Goal: Understand process/instructions: Learn how to perform a task or action

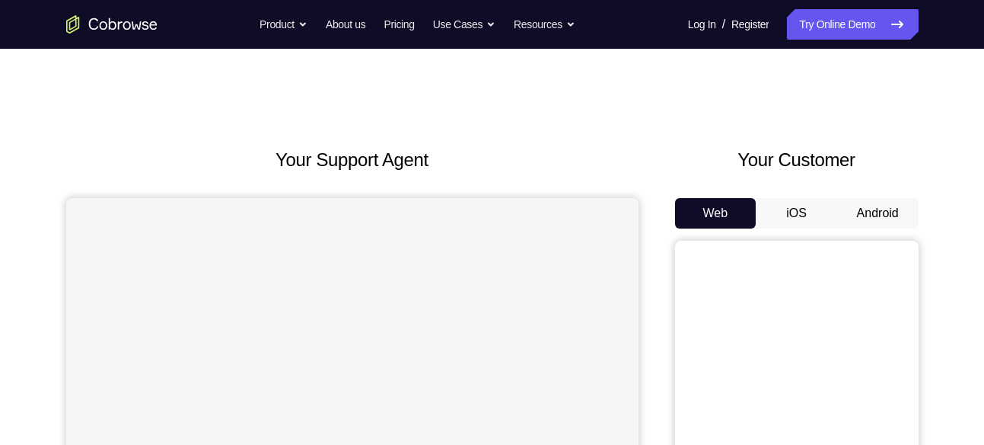
click at [884, 208] on button "Android" at bounding box center [877, 213] width 81 height 30
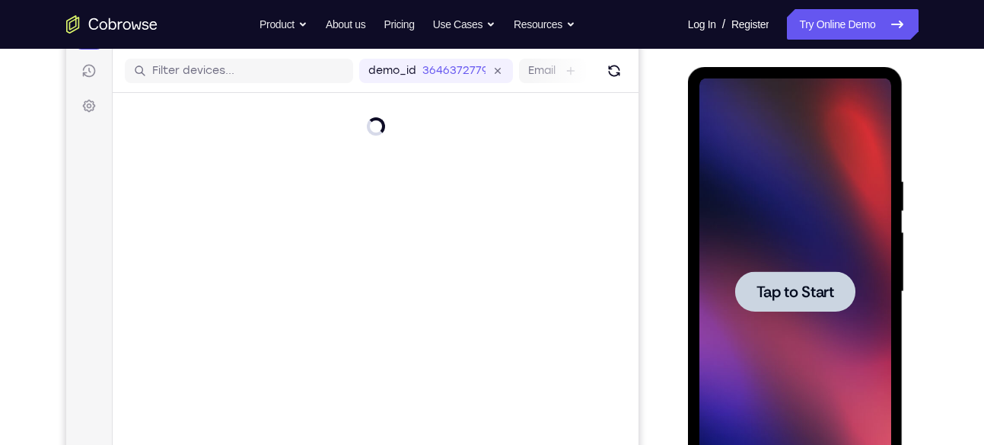
click at [824, 286] on span "Tap to Start" at bounding box center [796, 291] width 78 height 15
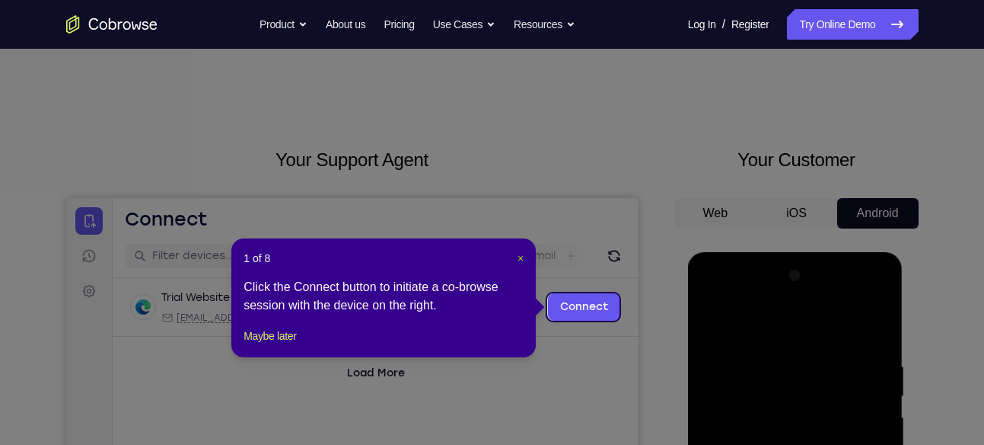
click at [518, 252] on span "×" at bounding box center [521, 258] width 6 height 12
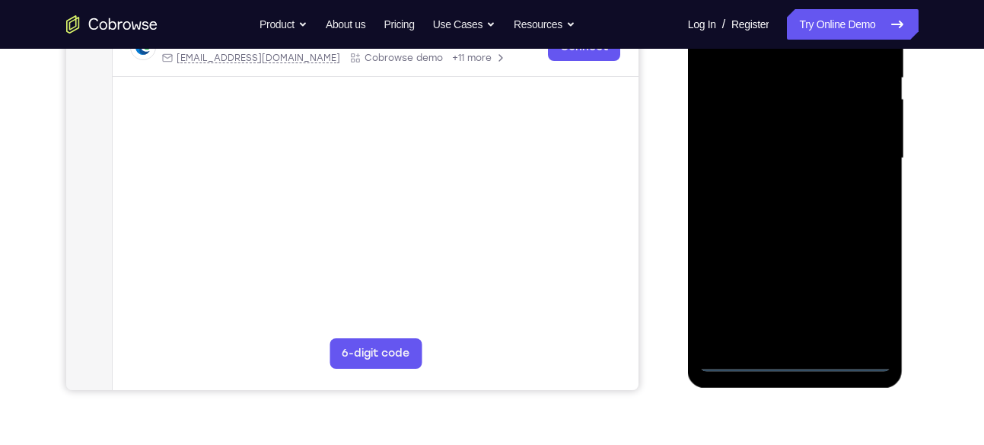
scroll to position [340, 0]
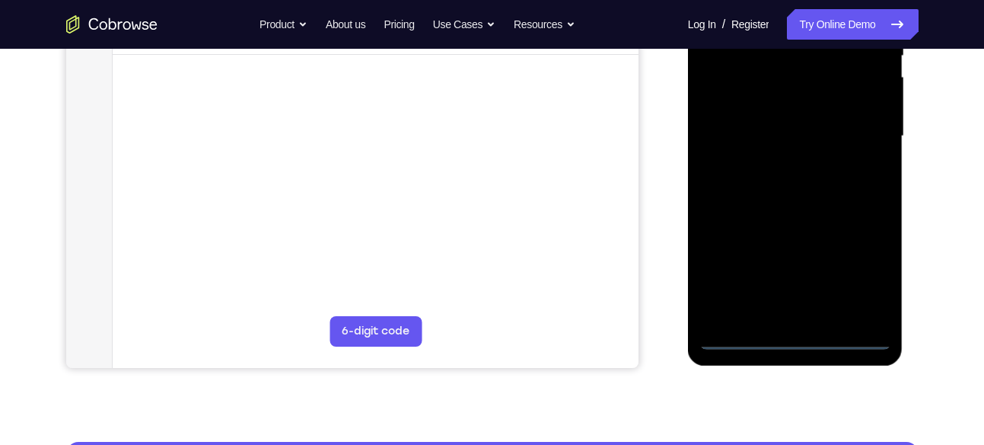
click at [795, 339] on div at bounding box center [796, 136] width 192 height 426
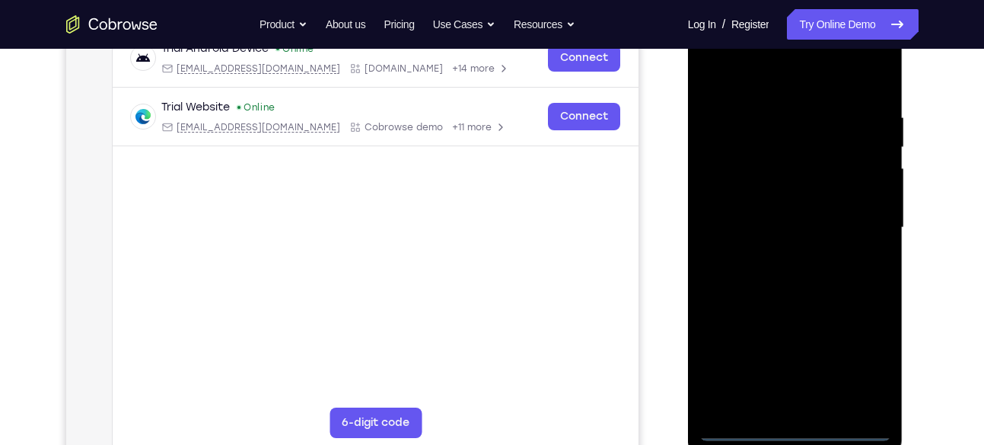
click at [861, 362] on div at bounding box center [796, 227] width 192 height 426
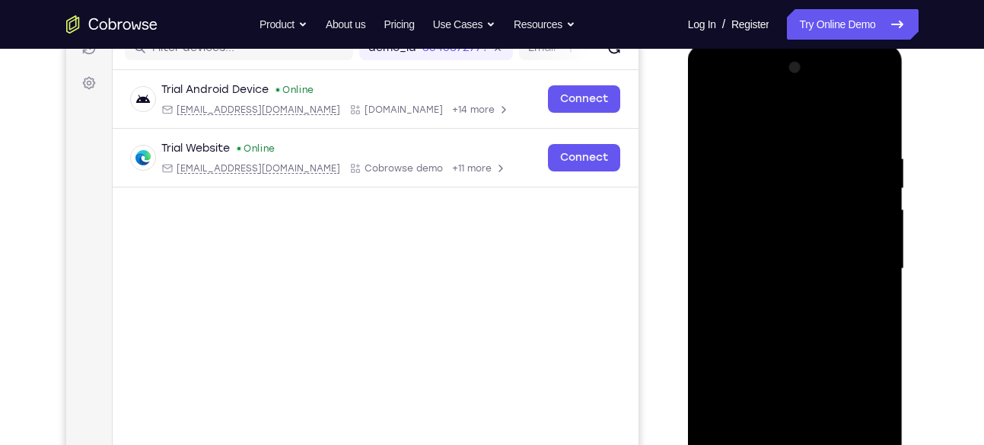
scroll to position [207, 0]
click at [772, 114] on div at bounding box center [796, 269] width 192 height 426
click at [739, 220] on div at bounding box center [796, 269] width 192 height 426
click at [748, 279] on div at bounding box center [796, 269] width 192 height 426
click at [734, 252] on div at bounding box center [796, 269] width 192 height 426
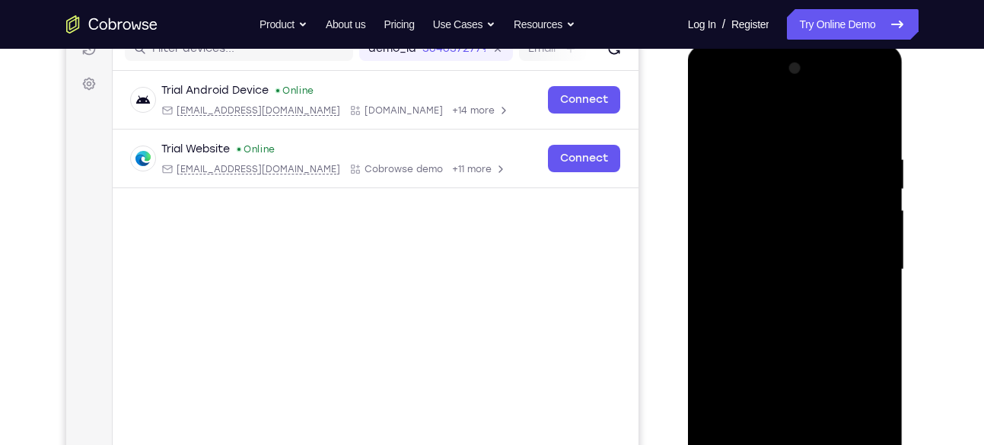
click at [743, 292] on div at bounding box center [796, 269] width 192 height 426
click at [830, 116] on div at bounding box center [796, 269] width 192 height 426
click at [788, 141] on div at bounding box center [796, 269] width 192 height 426
click at [768, 346] on div at bounding box center [796, 269] width 192 height 426
click at [771, 247] on div at bounding box center [796, 269] width 192 height 426
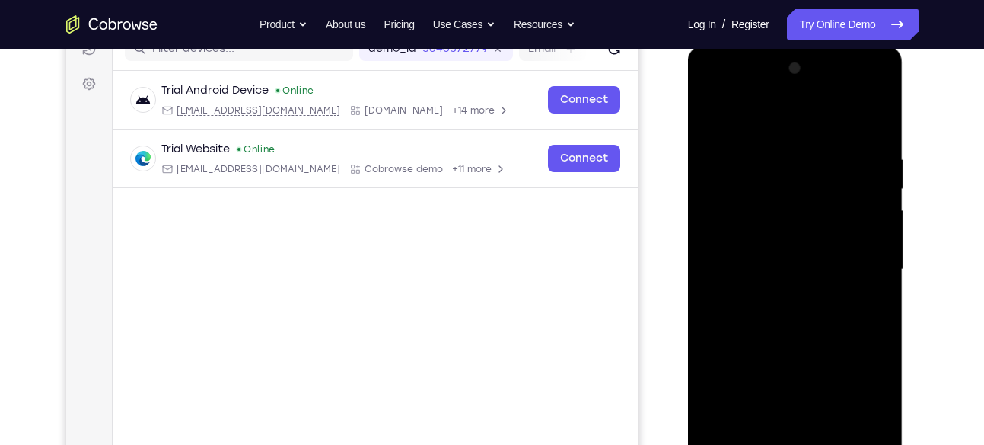
drag, startPoint x: 767, startPoint y: 352, endPoint x: 764, endPoint y: 230, distance: 122.6
click at [764, 230] on div at bounding box center [796, 269] width 192 height 426
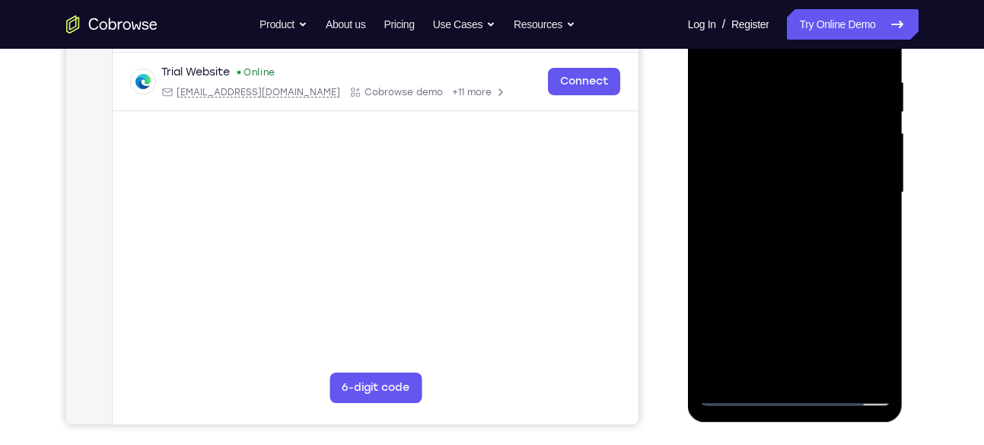
scroll to position [288, 0]
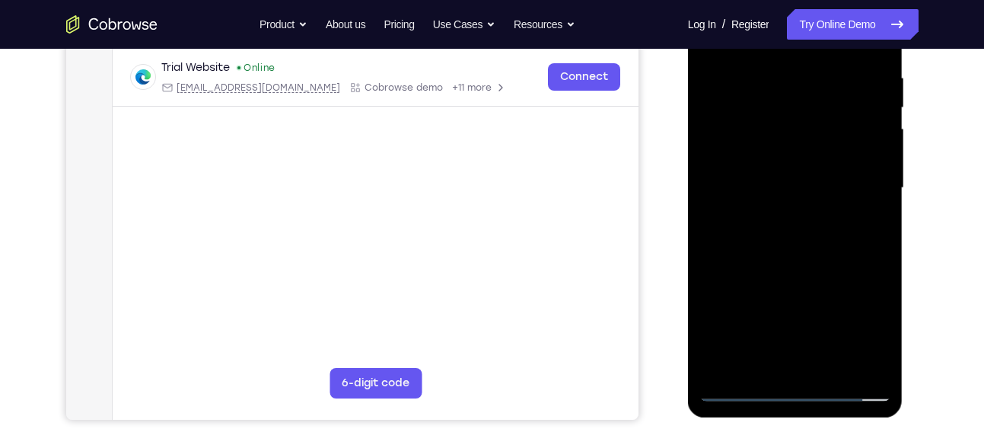
drag, startPoint x: 761, startPoint y: 322, endPoint x: 734, endPoint y: 193, distance: 131.5
click at [734, 193] on div at bounding box center [796, 188] width 192 height 426
click at [738, 360] on div at bounding box center [796, 188] width 192 height 426
click at [780, 160] on div at bounding box center [796, 188] width 192 height 426
click at [751, 225] on div at bounding box center [796, 188] width 192 height 426
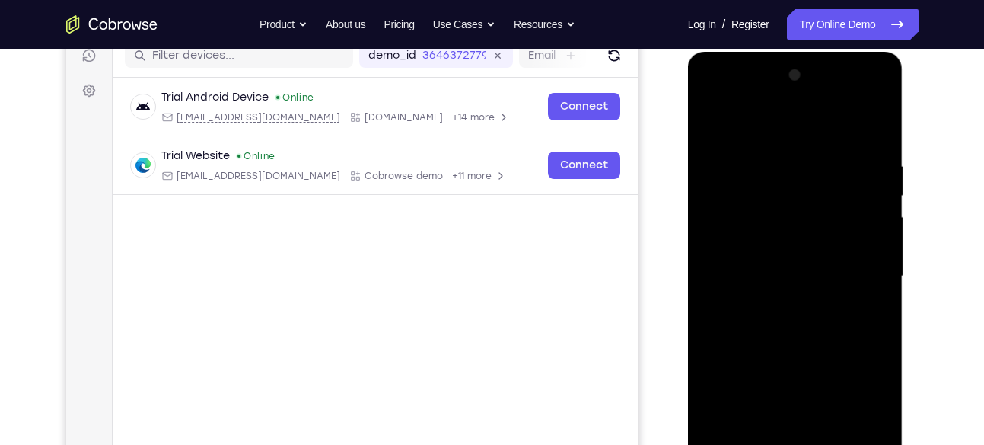
scroll to position [199, 0]
click at [845, 139] on div at bounding box center [796, 277] width 192 height 426
click at [861, 99] on div at bounding box center [796, 277] width 192 height 426
click at [712, 100] on div at bounding box center [796, 277] width 192 height 426
click at [863, 267] on div at bounding box center [796, 277] width 192 height 426
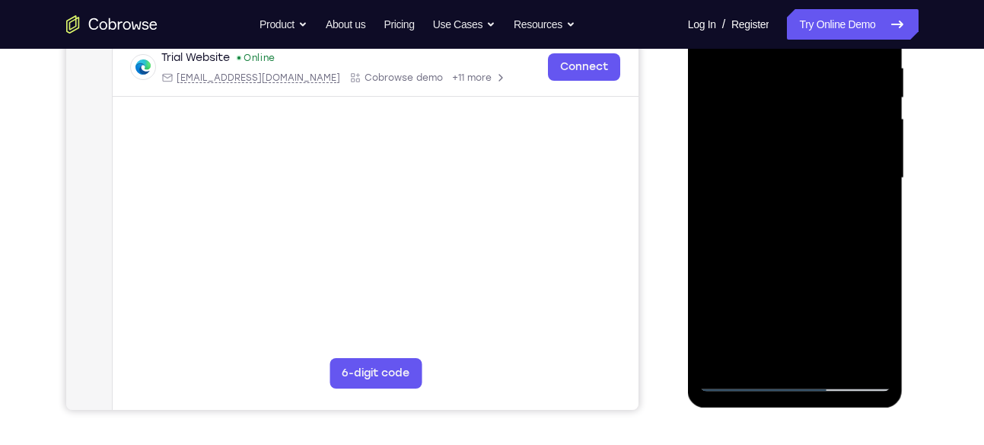
scroll to position [299, 0]
click at [777, 208] on div at bounding box center [796, 177] width 192 height 426
click at [781, 247] on div at bounding box center [796, 177] width 192 height 426
click at [775, 165] on div at bounding box center [796, 177] width 192 height 426
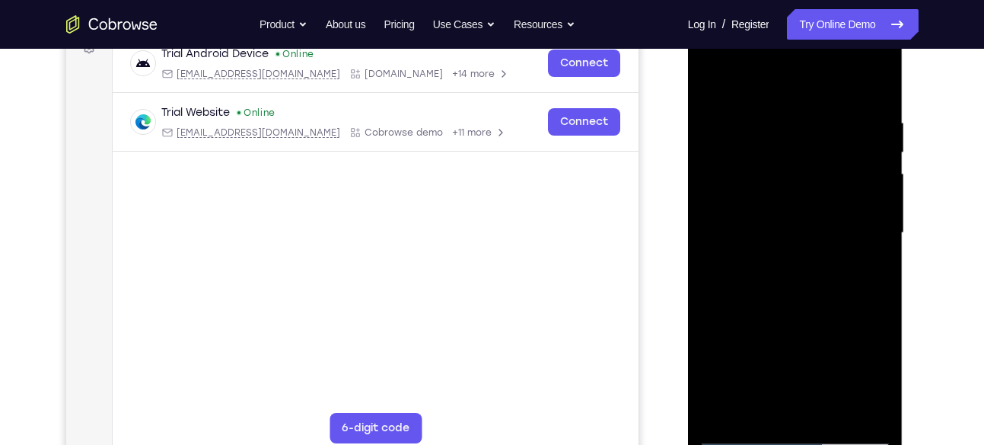
scroll to position [241, 0]
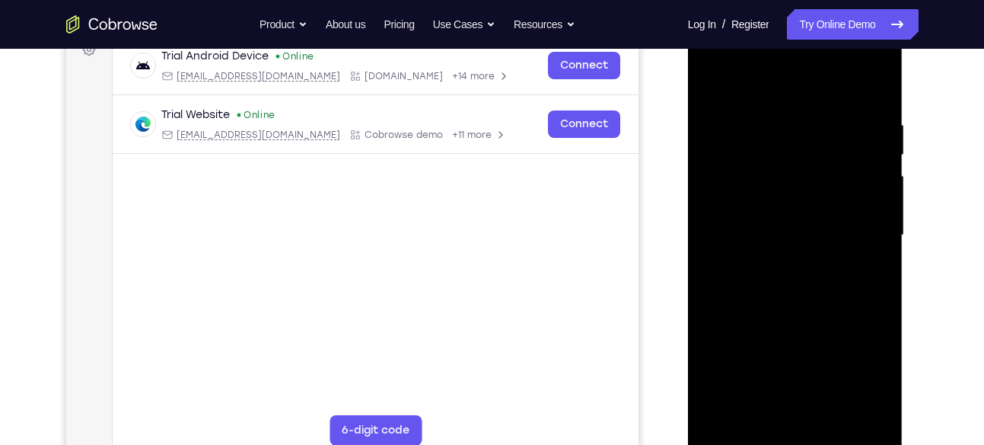
click at [750, 186] on div at bounding box center [796, 235] width 192 height 426
click at [757, 165] on div at bounding box center [796, 235] width 192 height 426
click at [786, 295] on div at bounding box center [796, 235] width 192 height 426
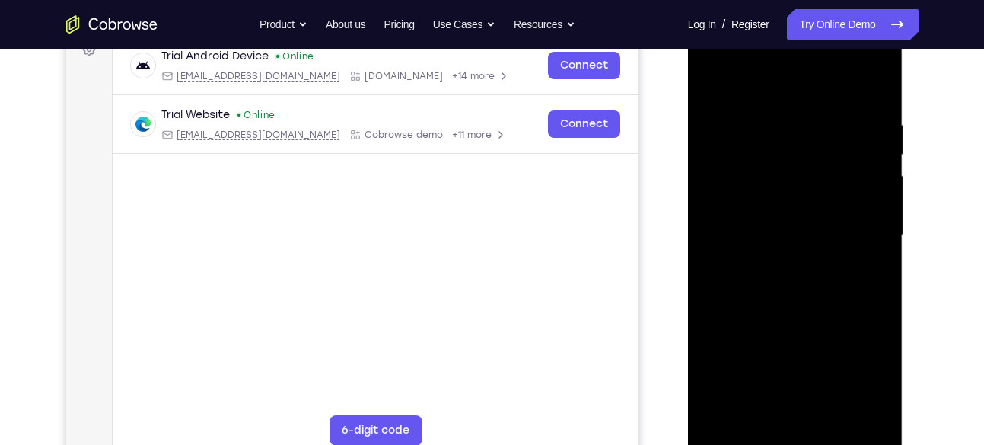
drag, startPoint x: 819, startPoint y: 282, endPoint x: 817, endPoint y: 211, distance: 70.8
click at [817, 211] on div at bounding box center [796, 235] width 192 height 426
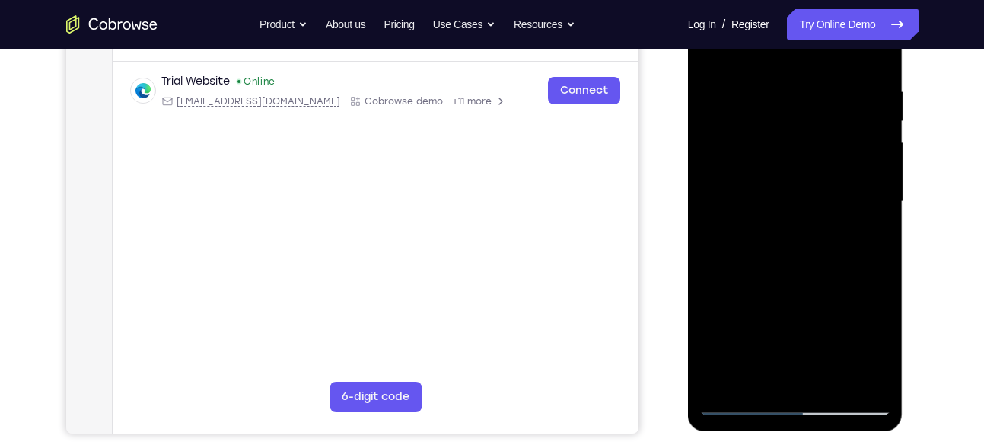
click at [830, 379] on div at bounding box center [796, 202] width 192 height 426
click at [787, 279] on div at bounding box center [796, 202] width 192 height 426
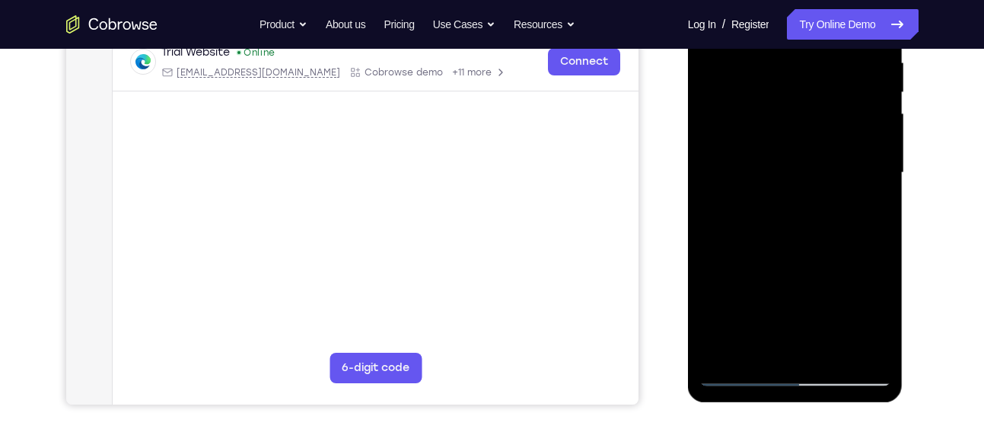
scroll to position [306, 0]
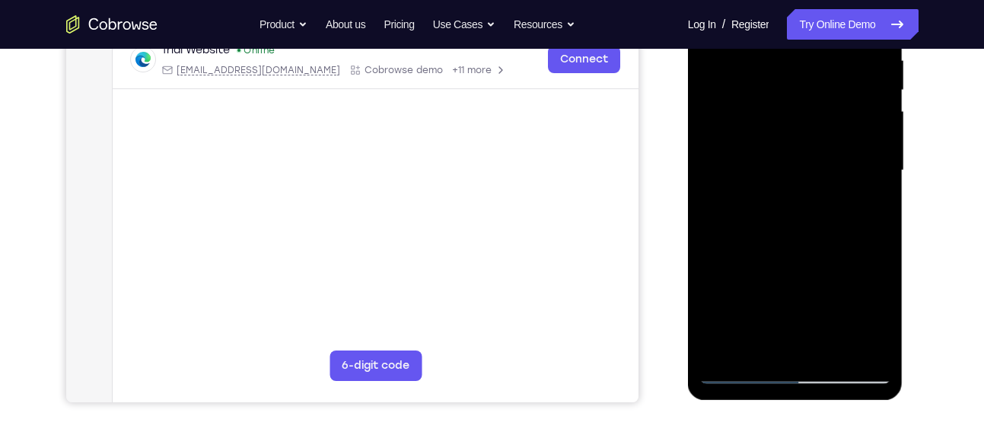
click at [735, 374] on div at bounding box center [796, 170] width 192 height 426
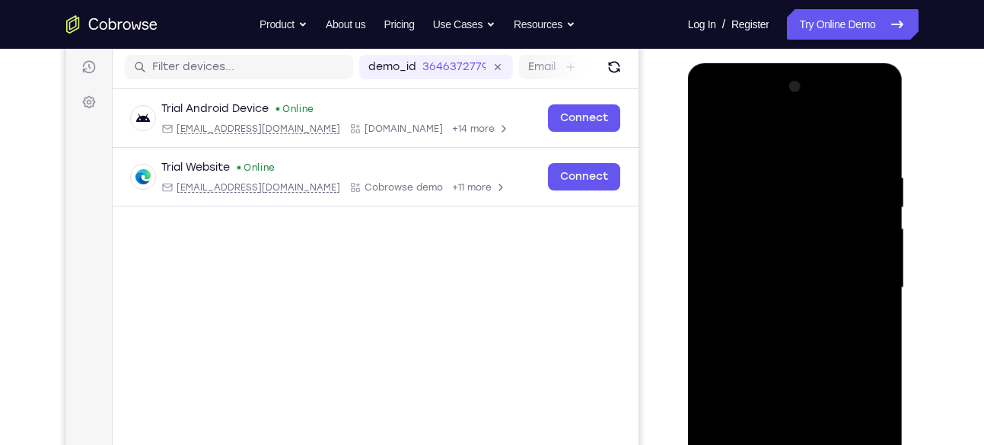
scroll to position [188, 0]
click at [773, 145] on div at bounding box center [796, 288] width 192 height 426
click at [771, 158] on div at bounding box center [796, 288] width 192 height 426
click at [871, 304] on div at bounding box center [796, 288] width 192 height 426
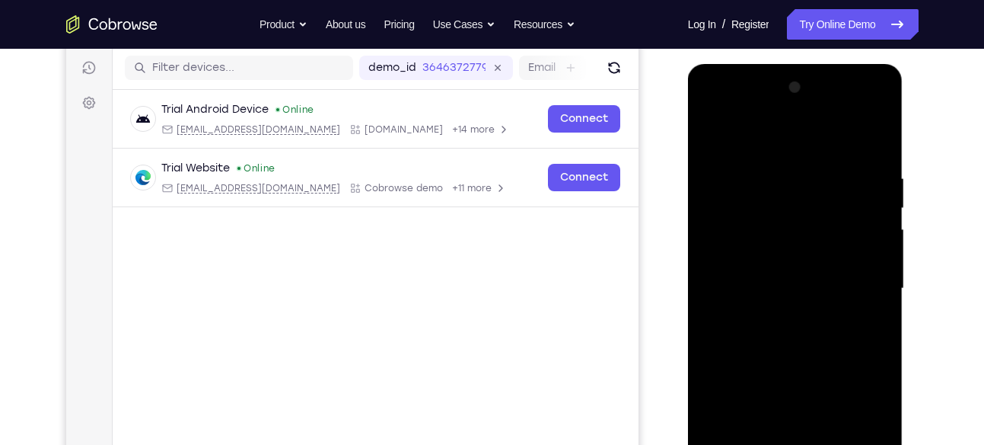
click at [872, 316] on div at bounding box center [796, 288] width 192 height 426
click at [873, 283] on div at bounding box center [796, 288] width 192 height 426
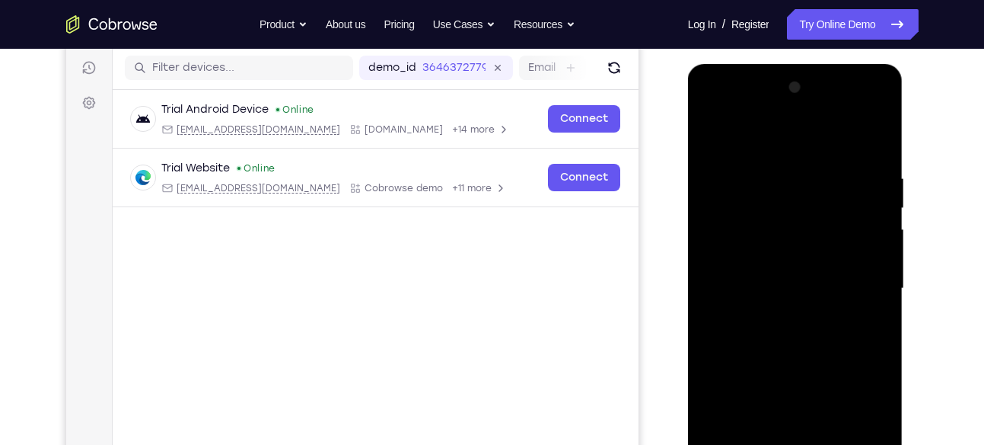
click at [873, 283] on div at bounding box center [796, 288] width 192 height 426
click at [873, 134] on div at bounding box center [796, 288] width 192 height 426
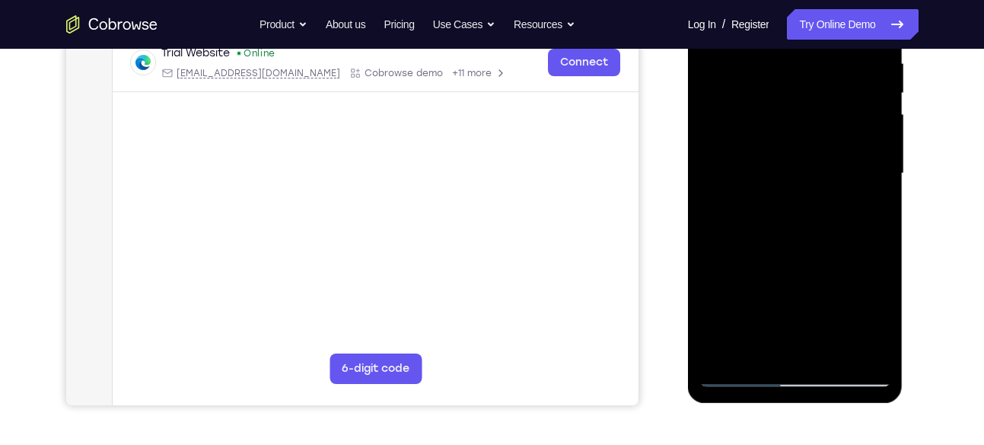
scroll to position [304, 0]
click at [873, 355] on div at bounding box center [796, 173] width 192 height 426
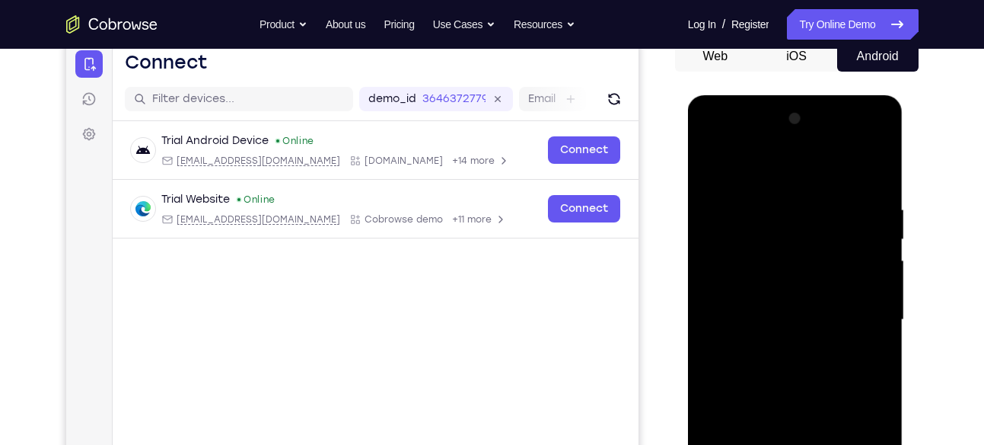
scroll to position [156, 0]
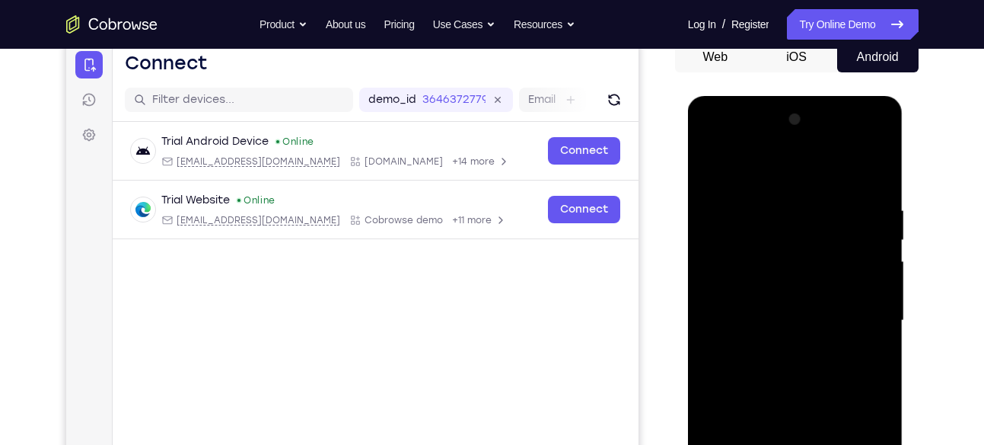
click at [716, 164] on div at bounding box center [796, 320] width 192 height 426
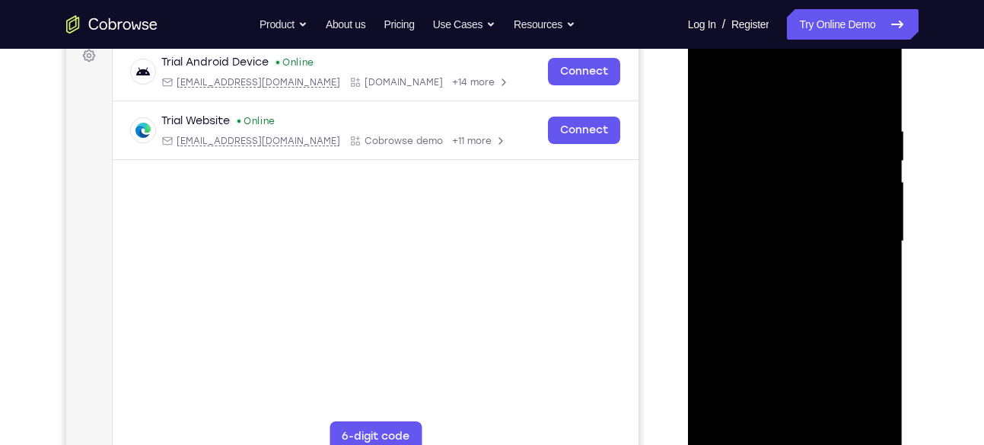
scroll to position [237, 0]
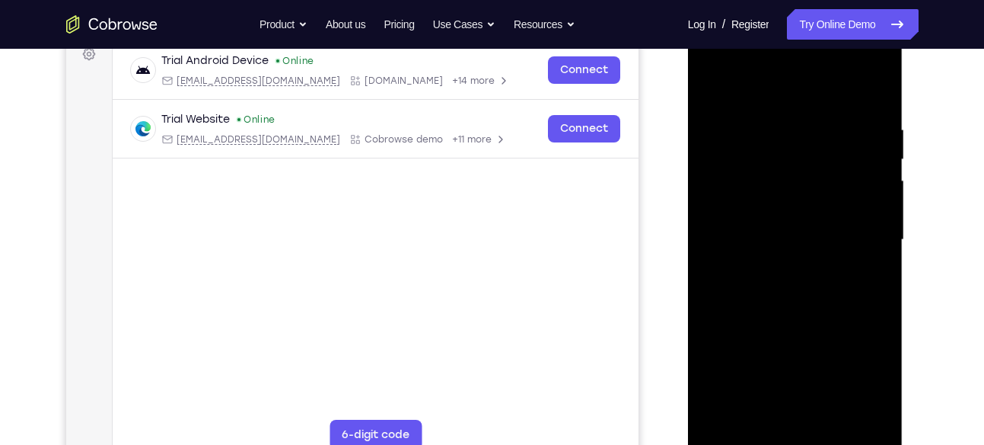
drag, startPoint x: 798, startPoint y: 330, endPoint x: 795, endPoint y: 90, distance: 240.6
click at [795, 90] on div at bounding box center [796, 240] width 192 height 426
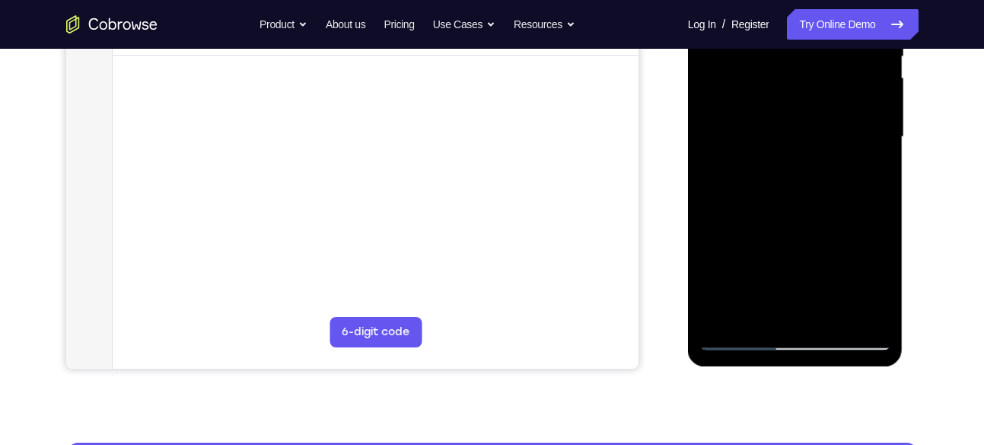
scroll to position [343, 0]
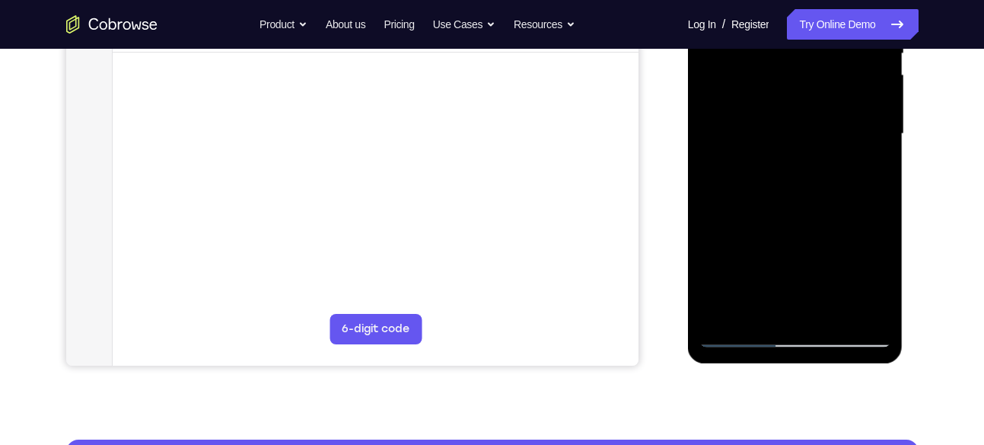
drag, startPoint x: 762, startPoint y: 240, endPoint x: 758, endPoint y: 65, distance: 175.1
click at [758, 65] on div at bounding box center [796, 134] width 192 height 426
drag, startPoint x: 752, startPoint y: 250, endPoint x: 754, endPoint y: 51, distance: 198.7
click at [754, 51] on div at bounding box center [796, 134] width 192 height 426
drag, startPoint x: 760, startPoint y: 233, endPoint x: 761, endPoint y: 75, distance: 158.3
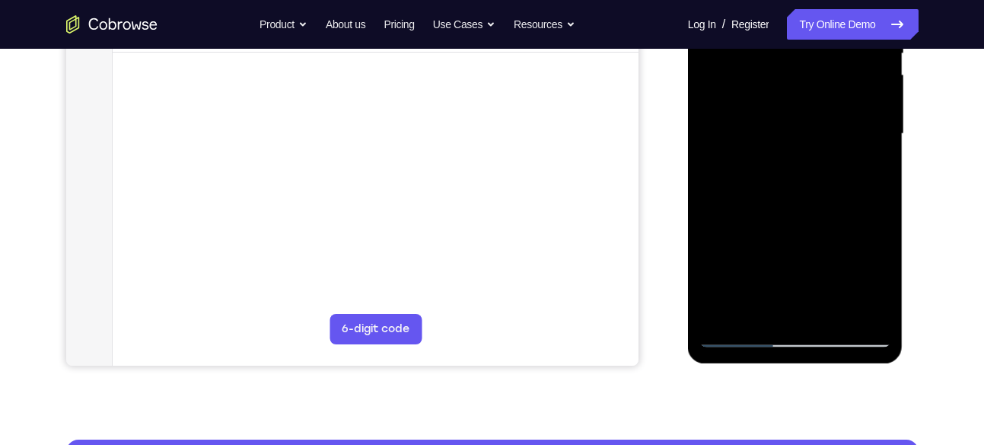
click at [761, 75] on div at bounding box center [796, 134] width 192 height 426
click at [727, 269] on div at bounding box center [796, 134] width 192 height 426
click at [754, 152] on div at bounding box center [796, 134] width 192 height 426
click at [754, 156] on div at bounding box center [796, 134] width 192 height 426
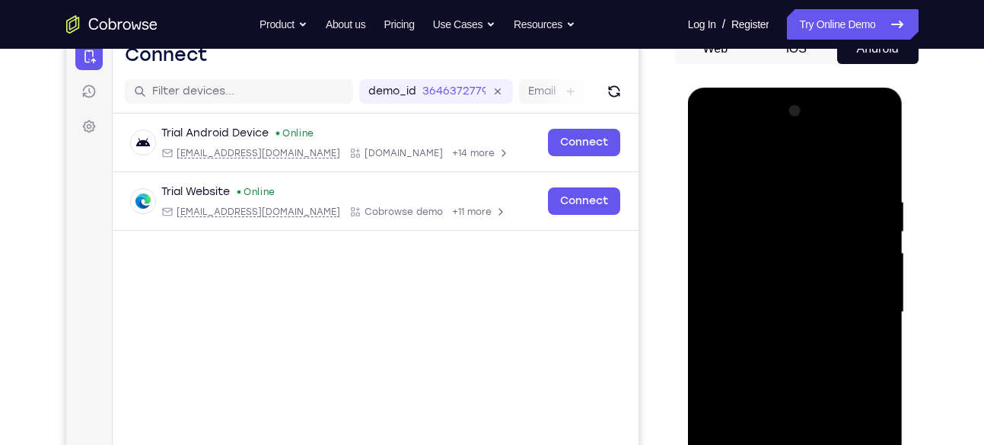
scroll to position [164, 0]
click at [862, 135] on div at bounding box center [796, 313] width 192 height 426
click at [749, 164] on div at bounding box center [796, 313] width 192 height 426
click at [798, 224] on div at bounding box center [796, 313] width 192 height 426
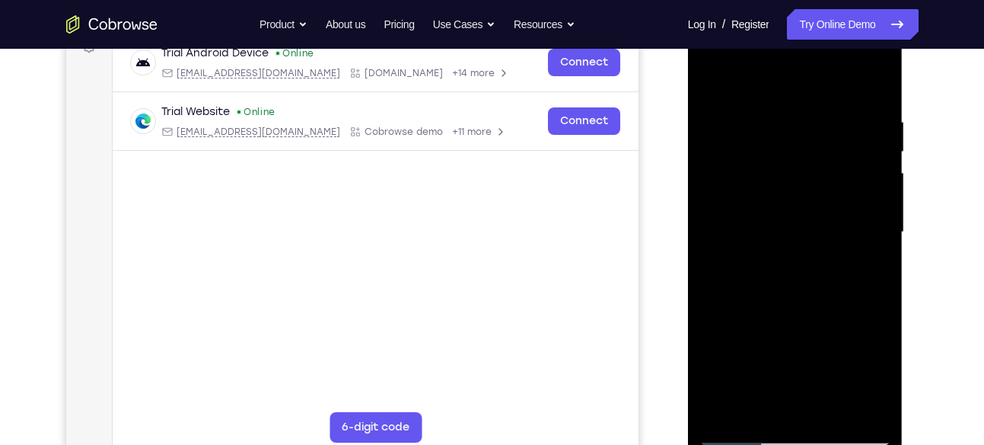
scroll to position [248, 0]
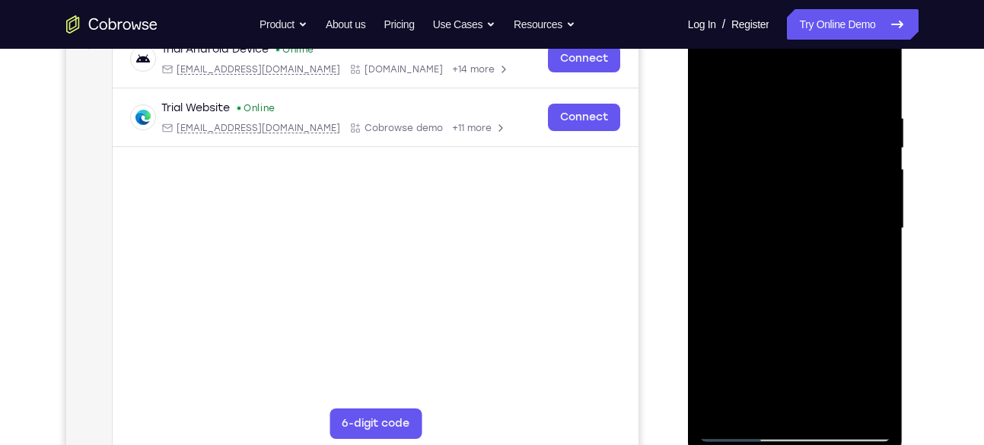
click at [747, 318] on div at bounding box center [796, 228] width 192 height 426
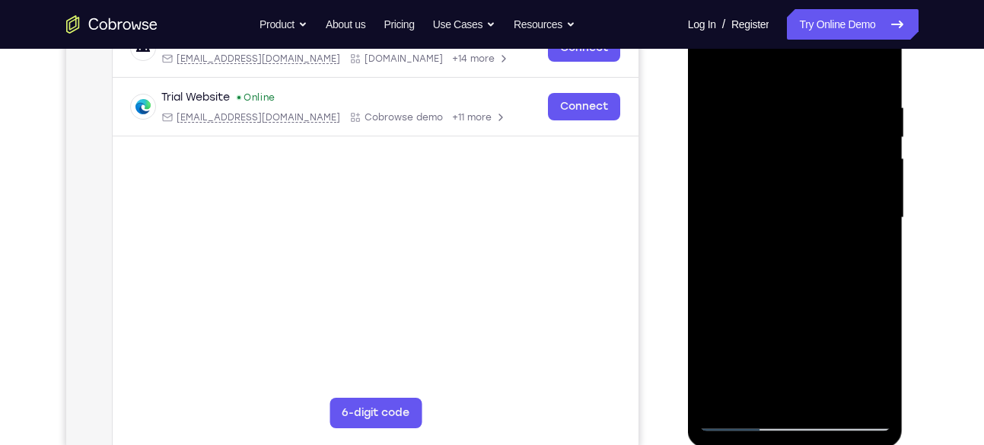
click at [757, 256] on div at bounding box center [796, 218] width 192 height 426
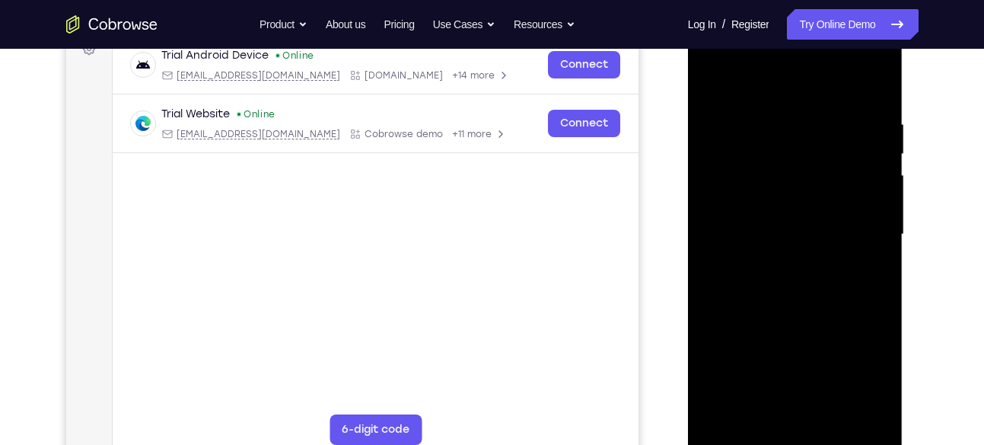
scroll to position [241, 0]
click at [709, 84] on div at bounding box center [796, 236] width 192 height 426
click at [805, 203] on div at bounding box center [796, 236] width 192 height 426
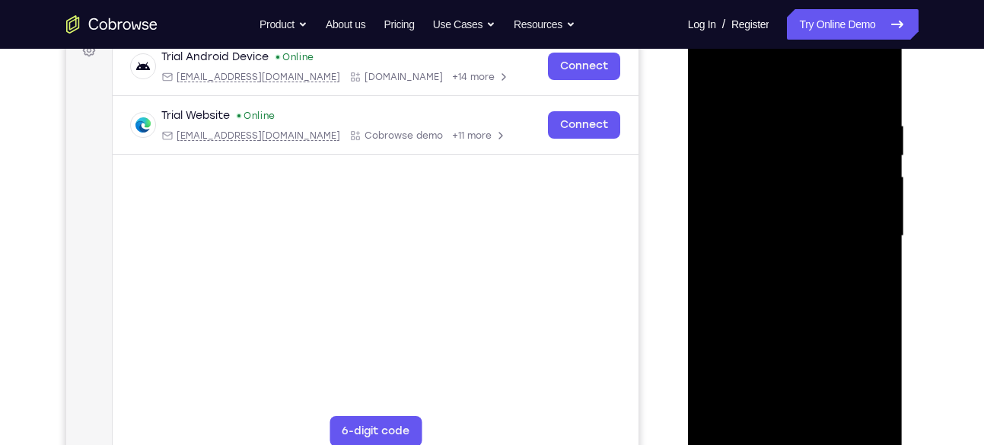
click at [709, 81] on div at bounding box center [796, 236] width 192 height 426
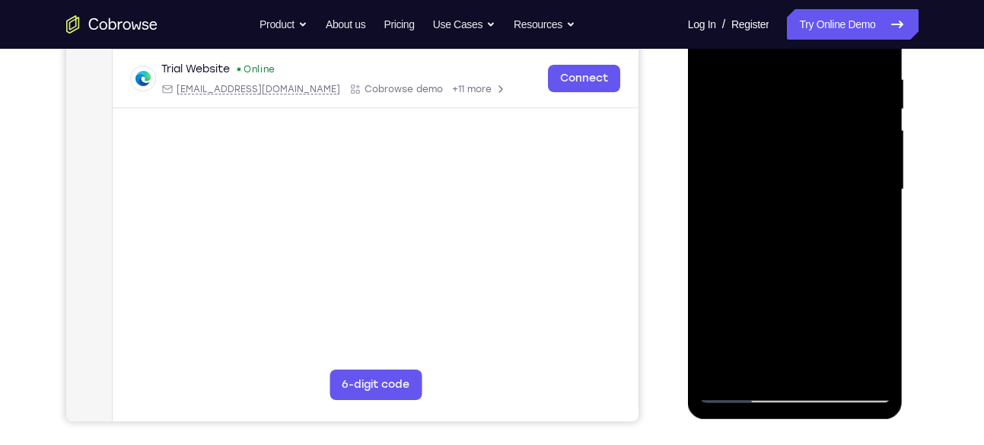
scroll to position [288, 0]
click at [831, 268] on div at bounding box center [796, 188] width 192 height 426
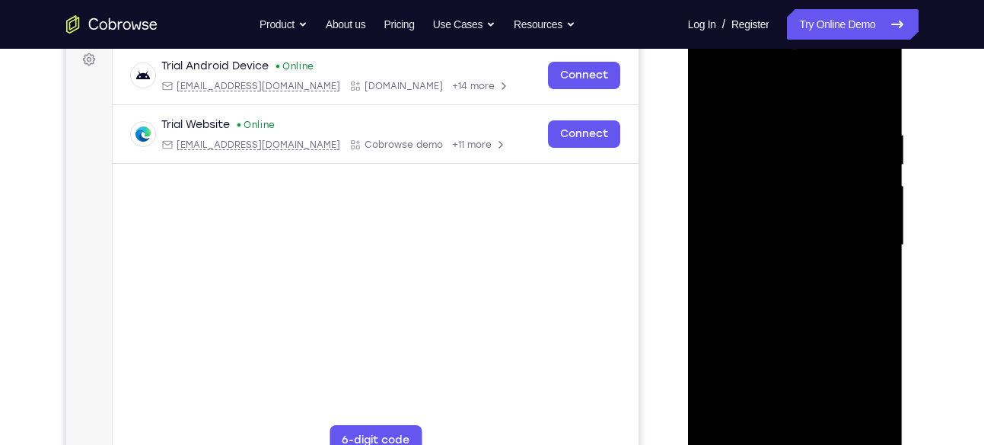
scroll to position [229, 0]
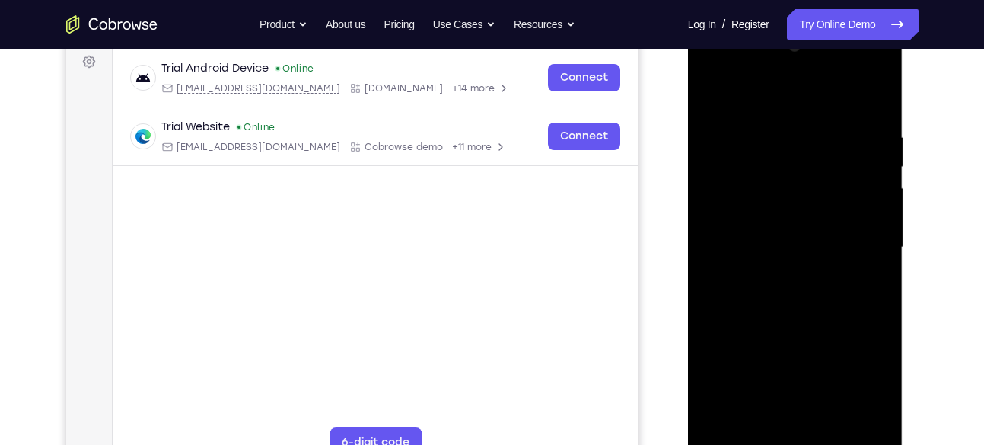
click at [711, 113] on div at bounding box center [796, 247] width 192 height 426
click at [881, 92] on div at bounding box center [796, 247] width 192 height 426
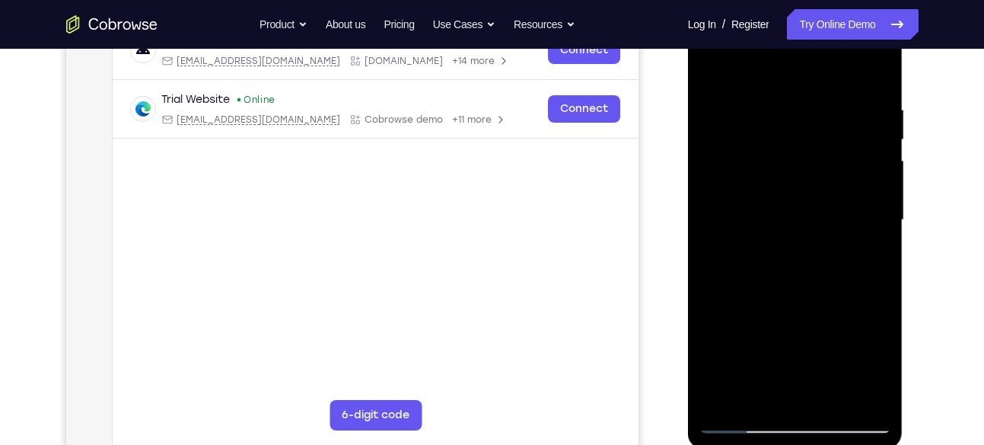
scroll to position [257, 0]
drag, startPoint x: 826, startPoint y: 311, endPoint x: 789, endPoint y: 57, distance: 256.8
click at [789, 57] on div at bounding box center [796, 219] width 192 height 426
drag, startPoint x: 812, startPoint y: 296, endPoint x: 781, endPoint y: 63, distance: 235.0
click at [781, 63] on div at bounding box center [796, 219] width 192 height 426
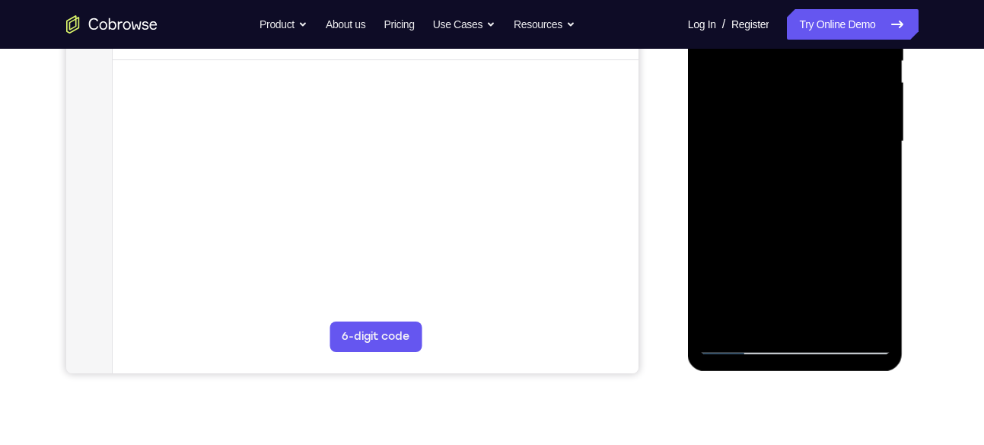
scroll to position [336, 0]
click at [765, 323] on div at bounding box center [796, 141] width 192 height 426
click at [764, 318] on div at bounding box center [796, 141] width 192 height 426
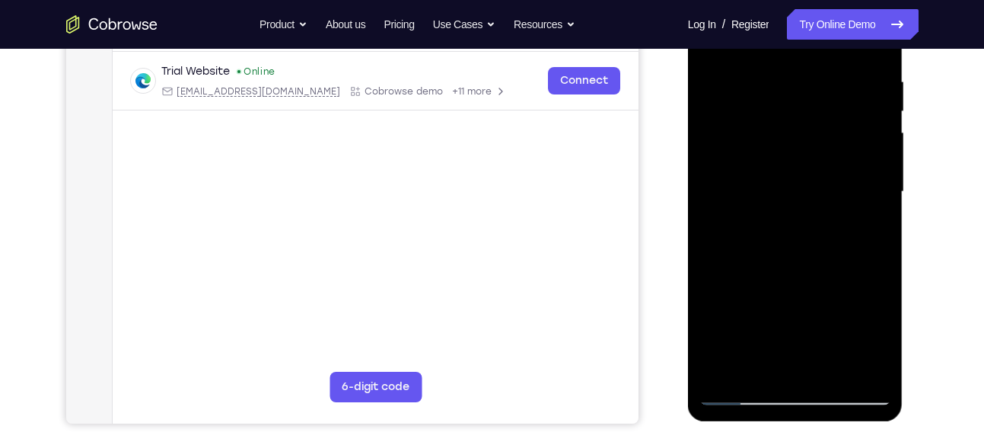
scroll to position [386, 0]
